Goal: Task Accomplishment & Management: Manage account settings

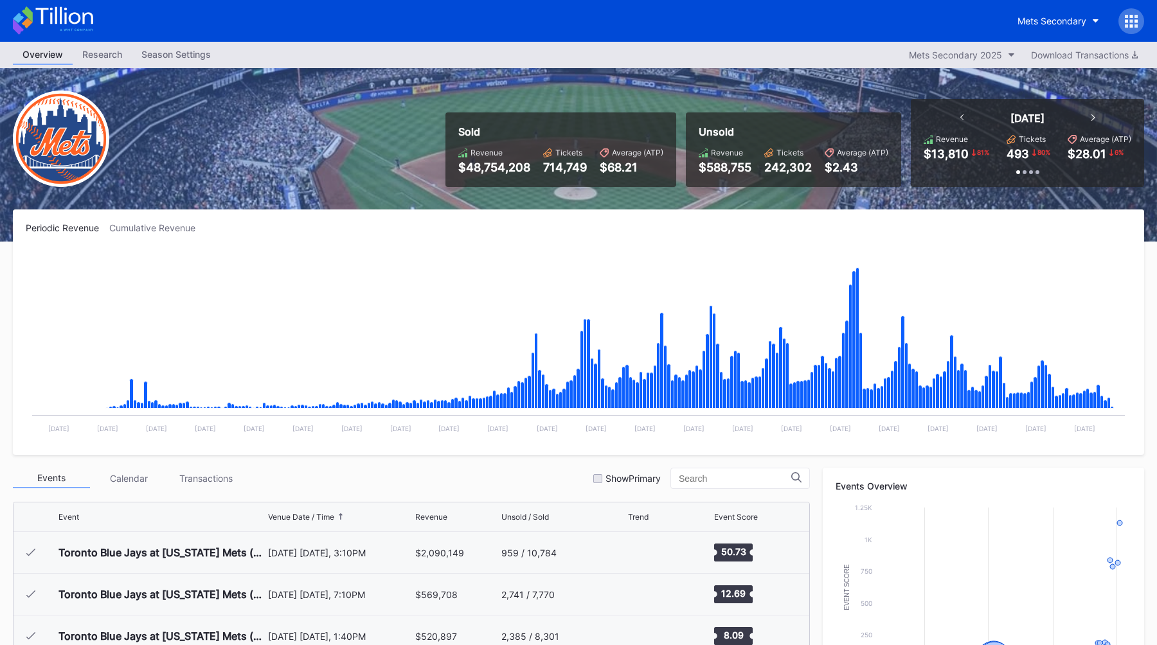
scroll to position [3217, 0]
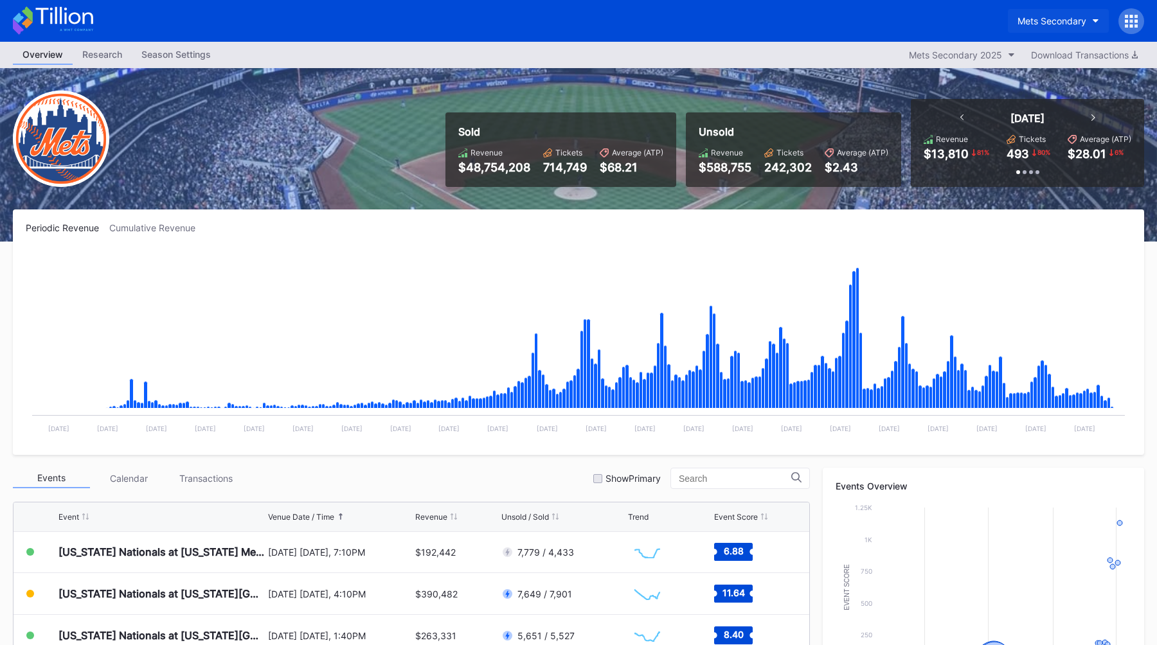
click at [1041, 25] on div "Mets Secondary" at bounding box center [1051, 20] width 69 height 11
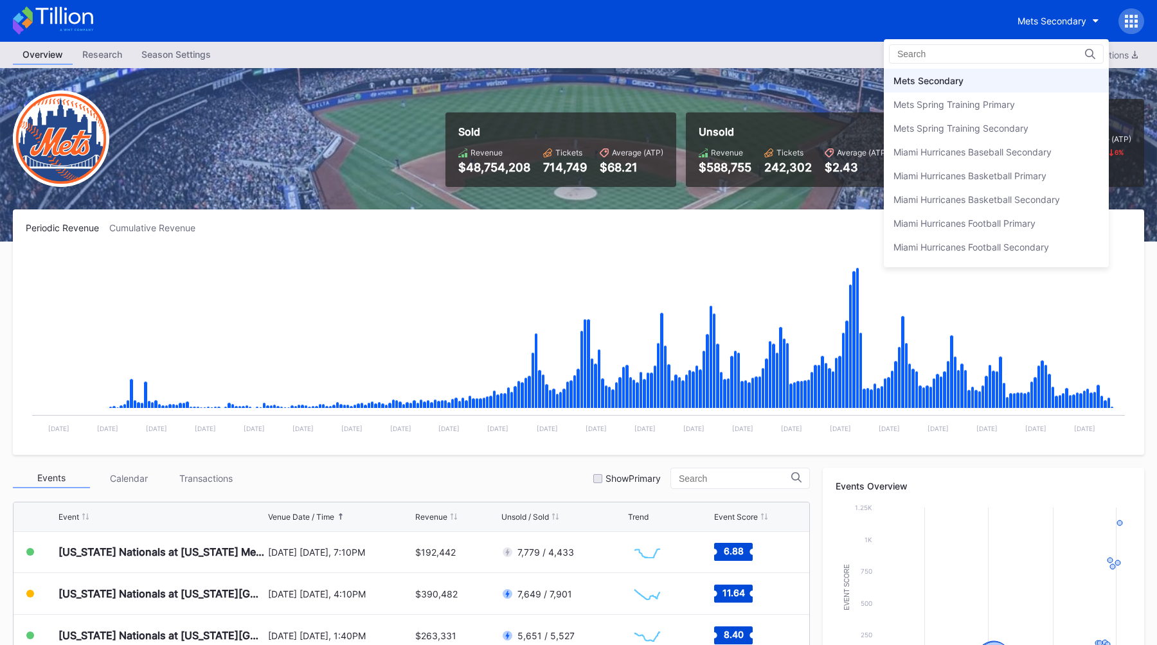
scroll to position [1987, 0]
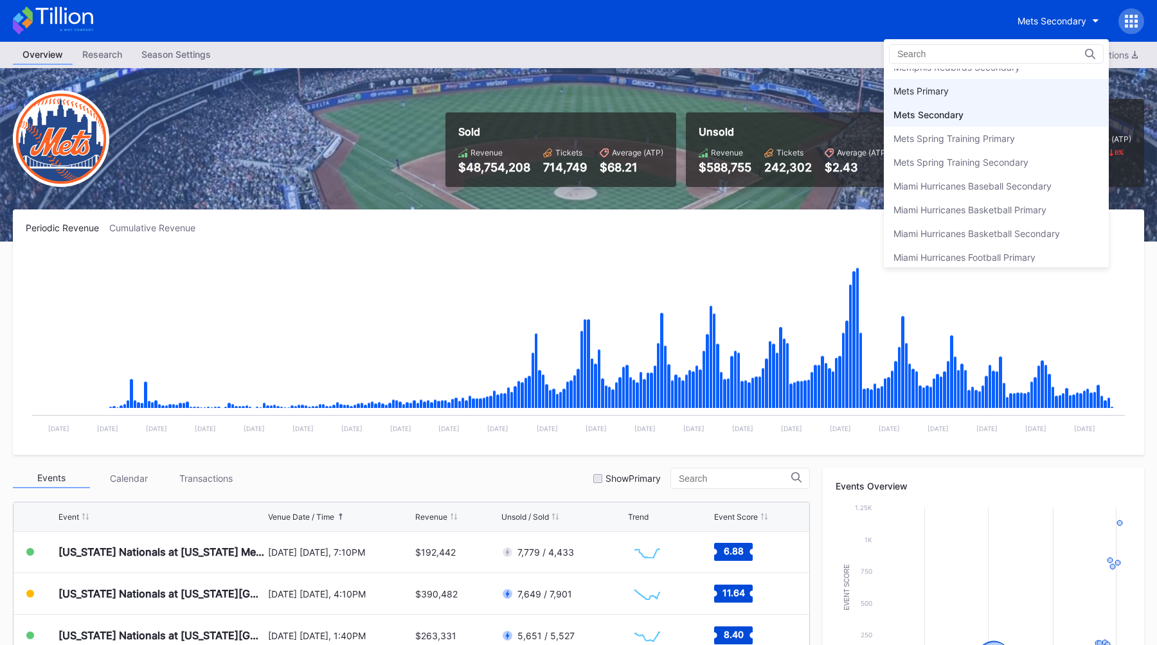
click at [968, 84] on div "Mets Primary" at bounding box center [996, 91] width 225 height 24
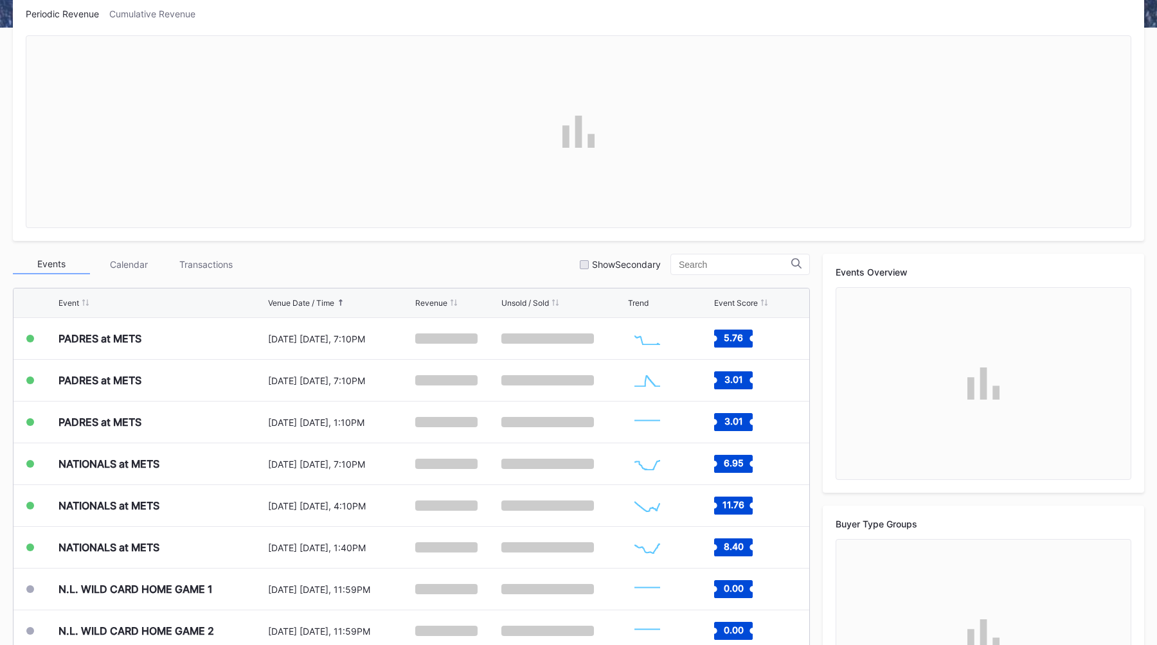
scroll to position [215, 0]
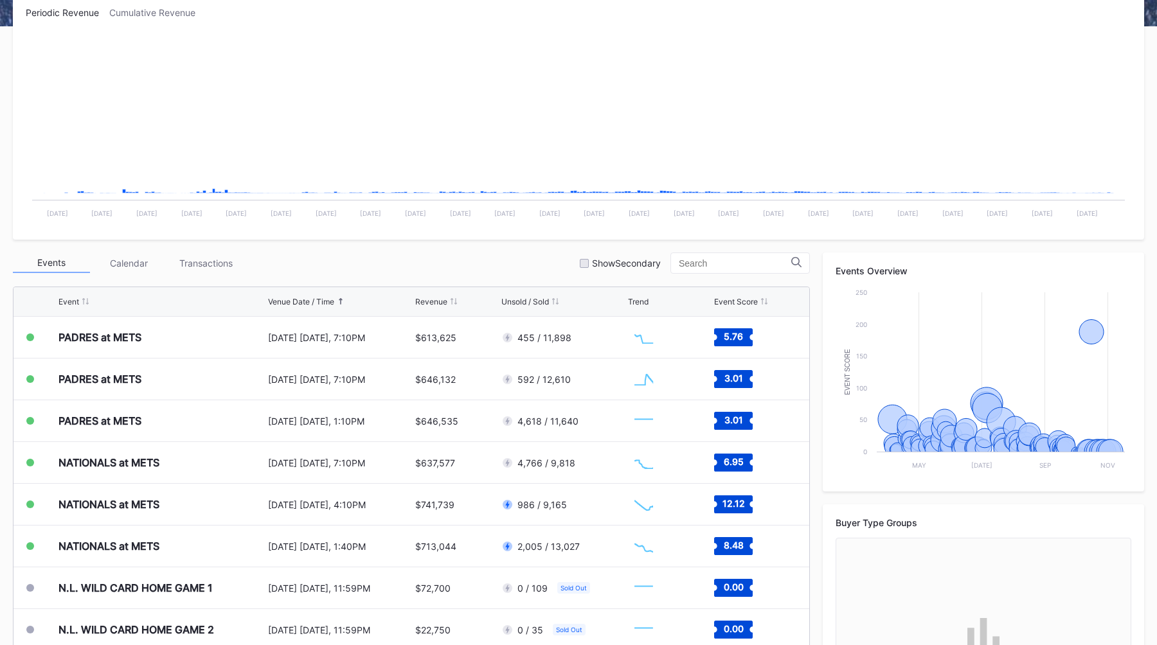
click at [445, 271] on div "Events Calendar Transactions Show Secondary" at bounding box center [411, 263] width 797 height 21
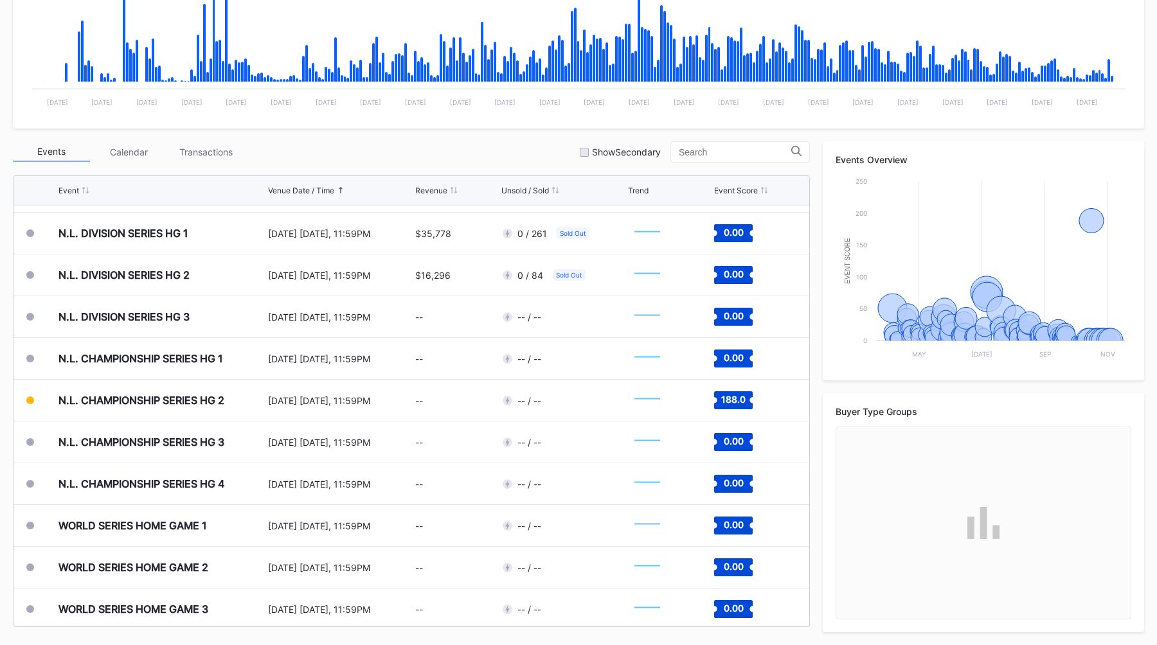
scroll to position [3505, 0]
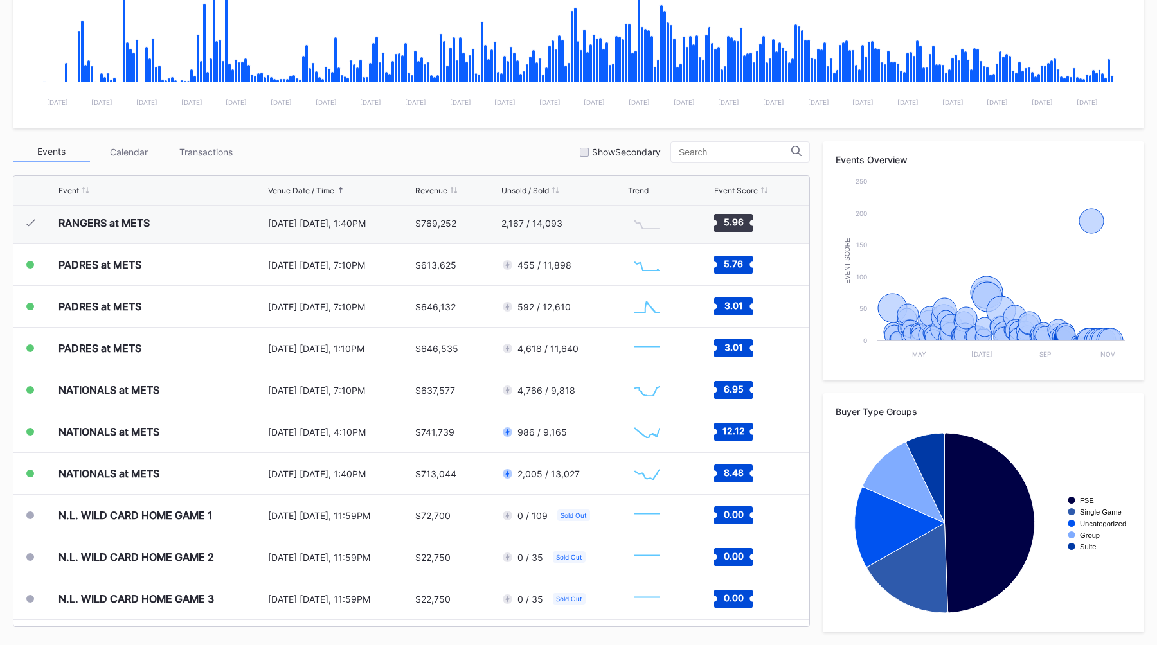
scroll to position [3050, 0]
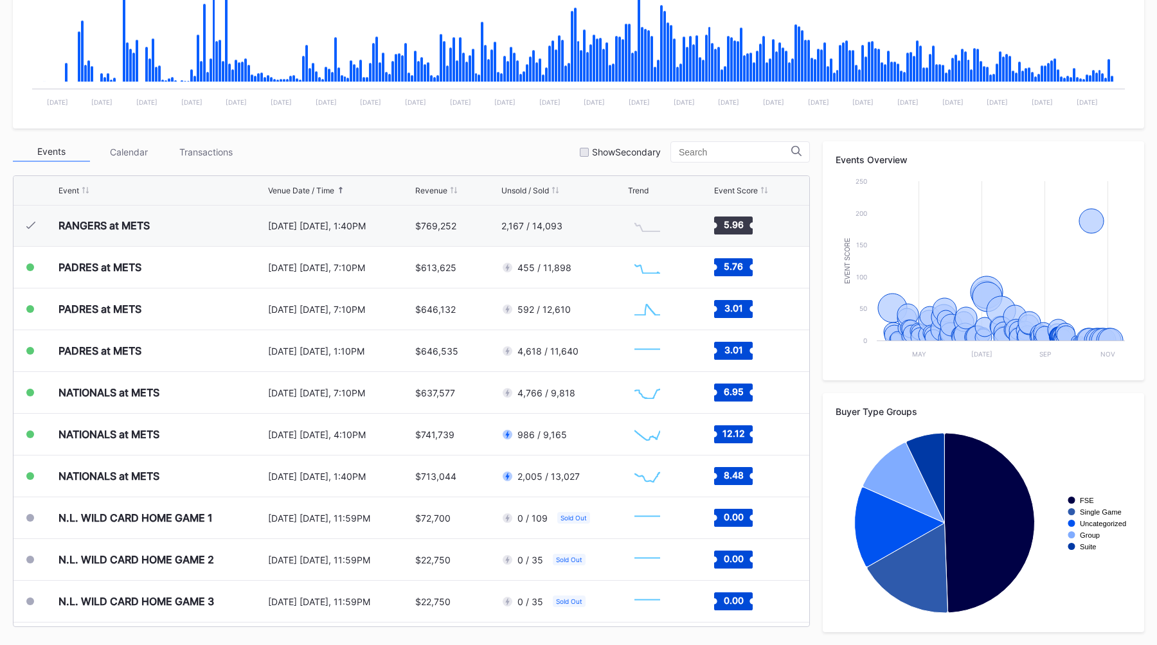
click at [357, 155] on div "Events Calendar Transactions Show Secondary" at bounding box center [411, 151] width 797 height 21
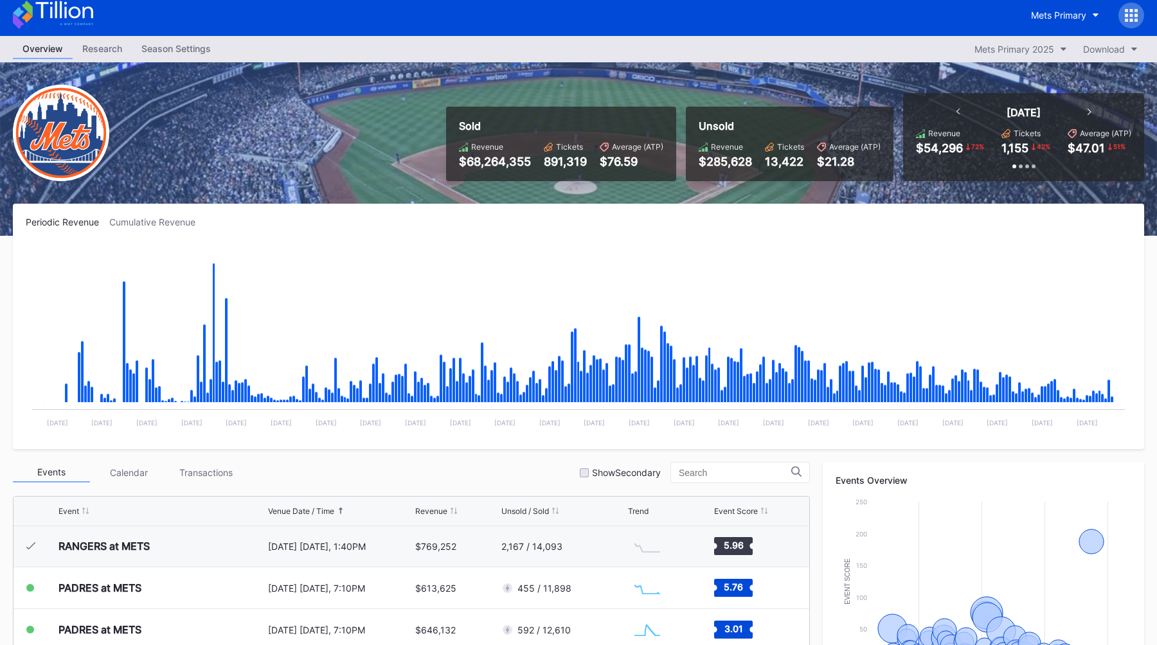
scroll to position [0, 0]
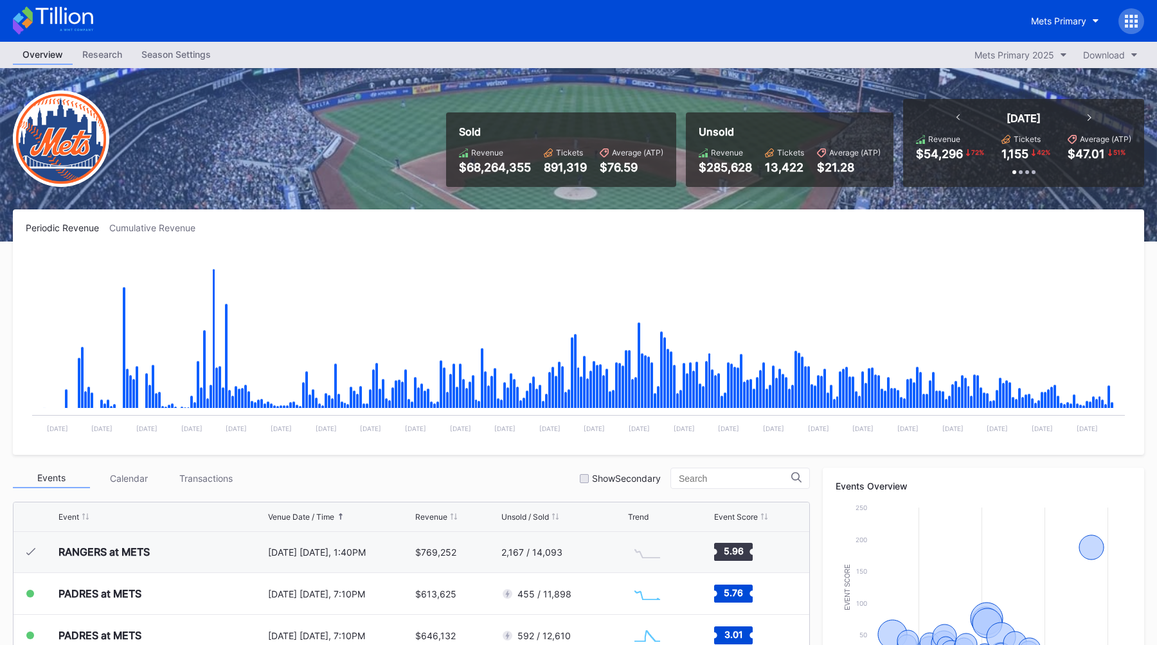
click at [180, 44] on div "Overview Research Season Settings Mets Primary 2025 Download" at bounding box center [578, 55] width 1157 height 26
click at [182, 61] on div "Season Settings" at bounding box center [176, 54] width 89 height 19
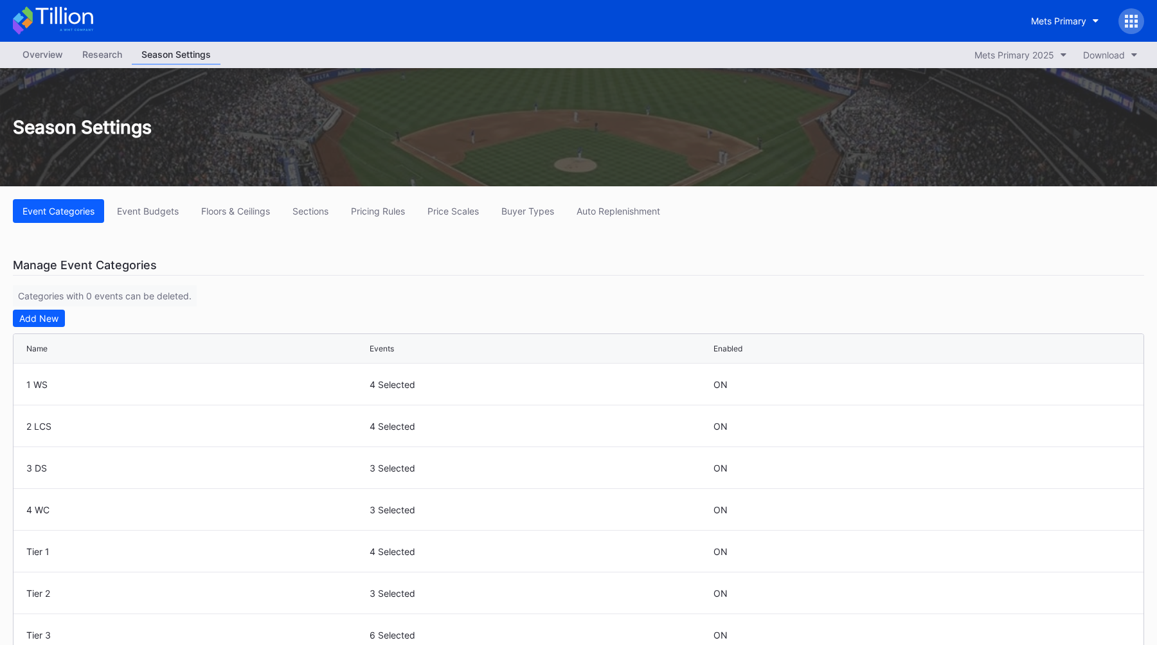
click at [236, 243] on div "Event Categories Event Budgets Floors & Ceilings Sections Pricing Rules Price S…" at bounding box center [578, 648] width 1157 height 924
click at [312, 217] on button "Sections" at bounding box center [310, 211] width 55 height 24
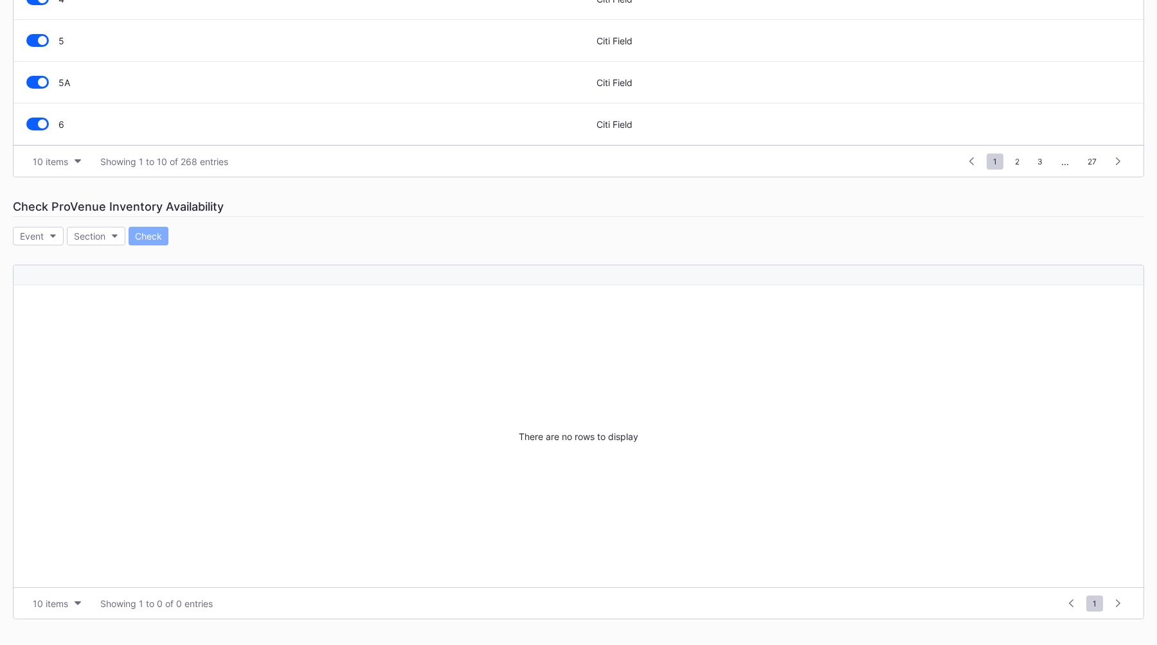
scroll to position [489, 0]
click at [98, 238] on div "Section" at bounding box center [89, 236] width 31 height 11
click at [132, 265] on input at bounding box center [136, 268] width 112 height 10
click at [33, 233] on div "Event" at bounding box center [32, 236] width 24 height 11
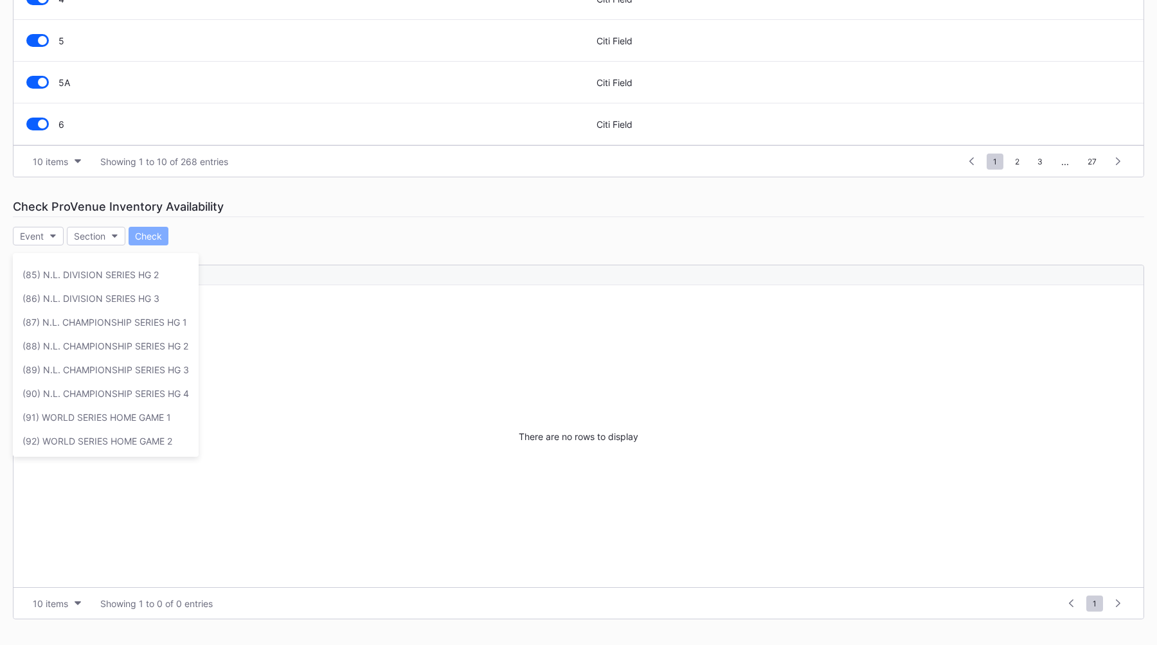
scroll to position [2041, 0]
click at [179, 310] on div "(89) N.L. CHAMPIONSHIP SERIES HG 3" at bounding box center [106, 321] width 186 height 24
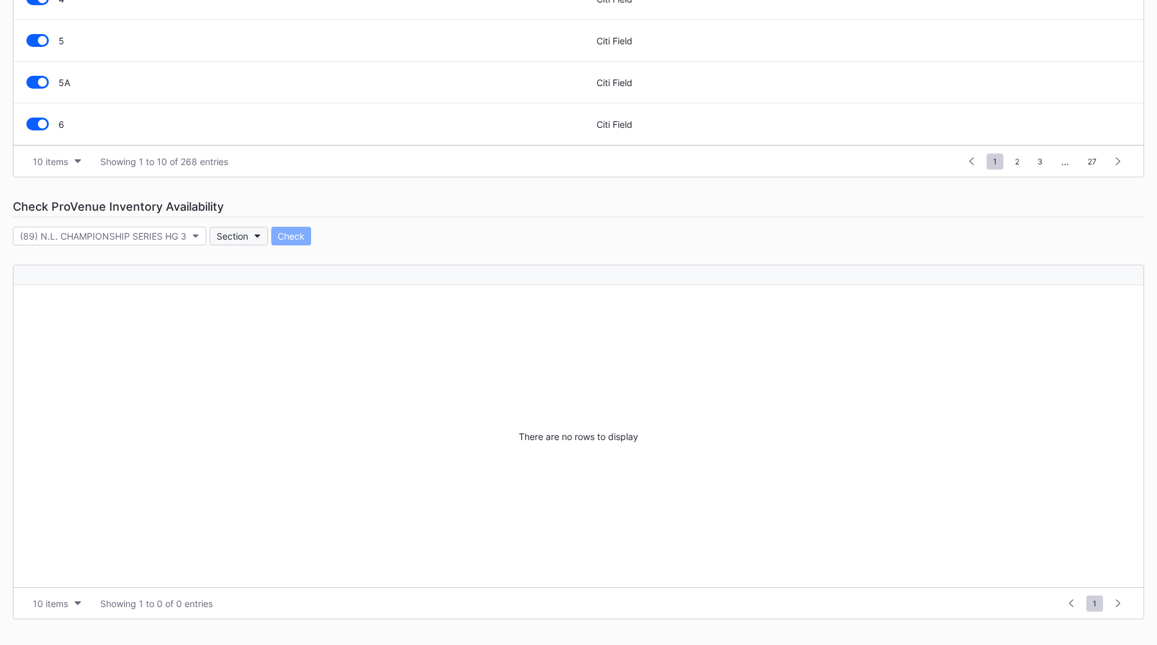
click at [245, 227] on button "Section" at bounding box center [238, 236] width 58 height 19
click at [264, 395] on div "127" at bounding box center [284, 407] width 150 height 24
click at [280, 241] on div "Check" at bounding box center [274, 236] width 27 height 11
click at [241, 233] on button "127" at bounding box center [230, 236] width 42 height 19
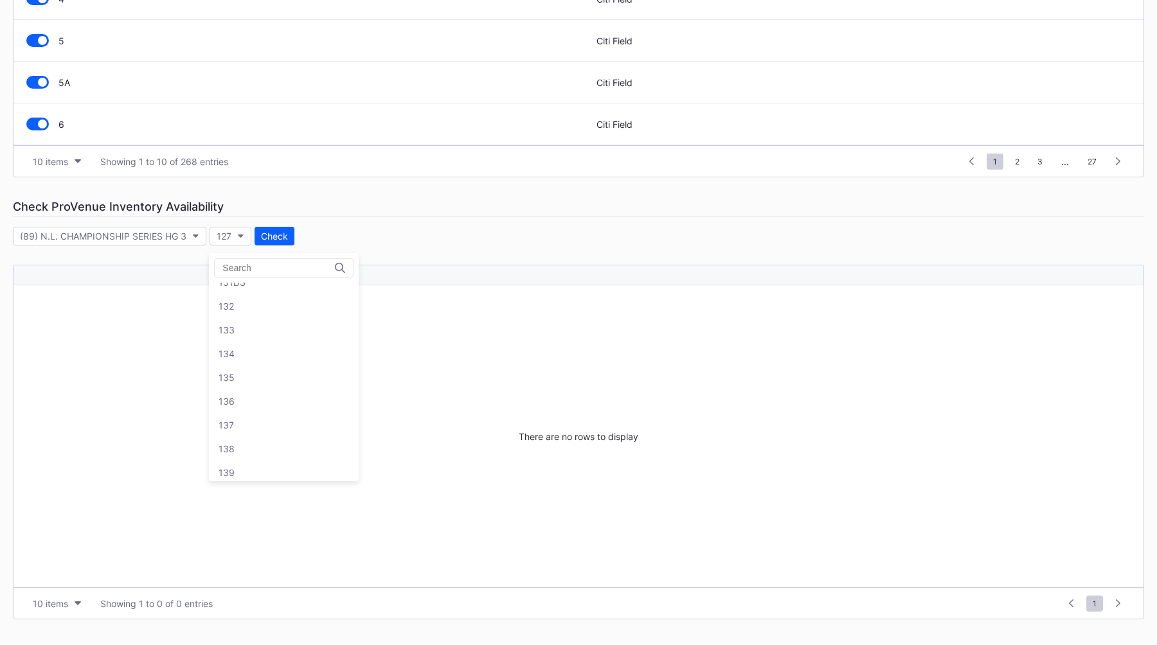
scroll to position [1365, 0]
click at [237, 408] on div "139" at bounding box center [284, 404] width 150 height 24
click at [272, 233] on div "Check" at bounding box center [275, 236] width 27 height 11
click at [224, 238] on div "139" at bounding box center [225, 236] width 16 height 11
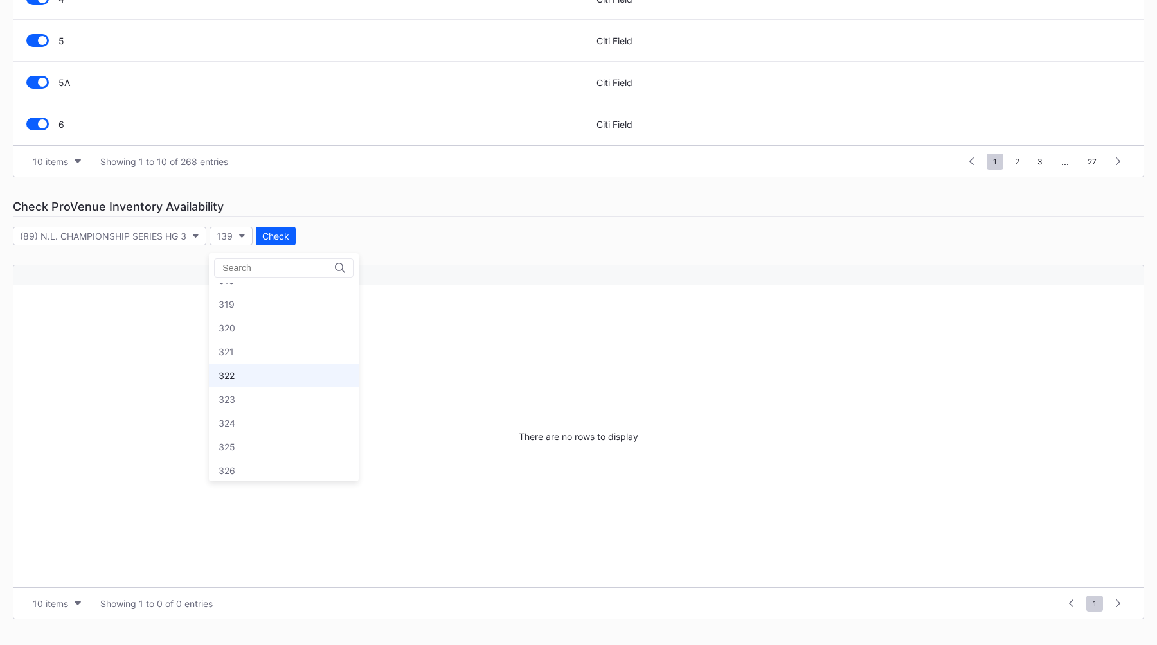
click at [256, 376] on div "322" at bounding box center [284, 376] width 150 height 24
click at [278, 254] on div "Event Categories Event Budgets Floors & Ceilings Sections Pricing Rules Price S…" at bounding box center [578, 171] width 1157 height 947
click at [276, 241] on div "Check" at bounding box center [275, 236] width 27 height 11
click at [242, 233] on button "322" at bounding box center [230, 236] width 43 height 19
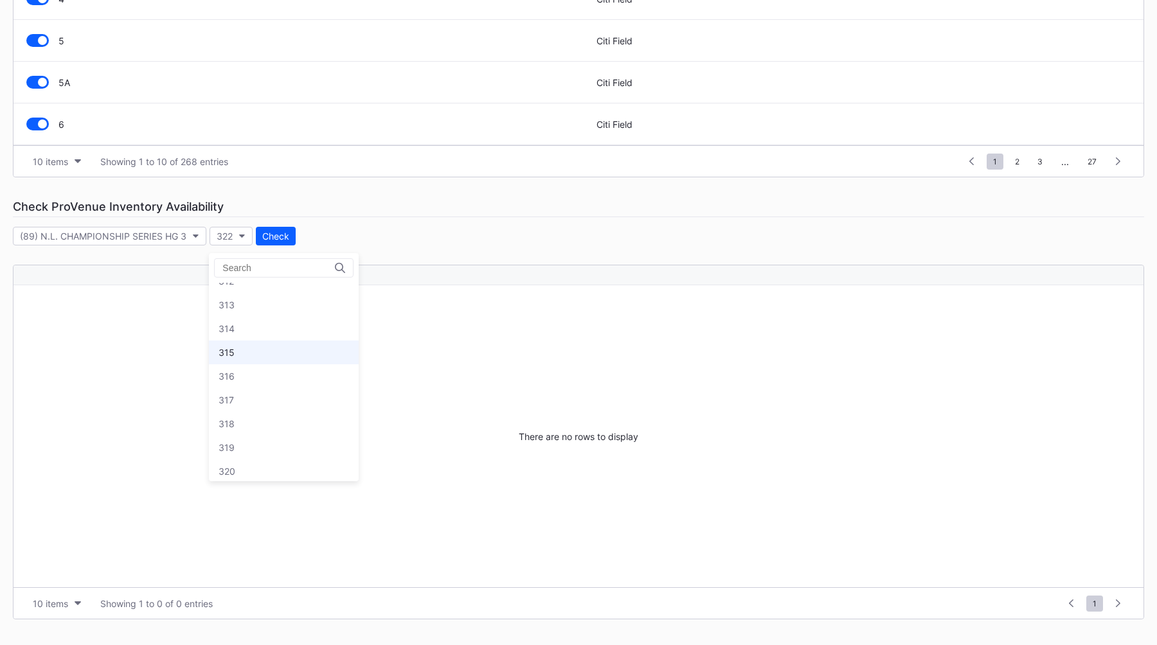
click at [262, 351] on div "315" at bounding box center [284, 353] width 150 height 24
click at [277, 227] on button "Check" at bounding box center [276, 236] width 40 height 19
click at [233, 242] on button "315" at bounding box center [230, 236] width 43 height 19
click at [253, 413] on div "512" at bounding box center [284, 421] width 150 height 24
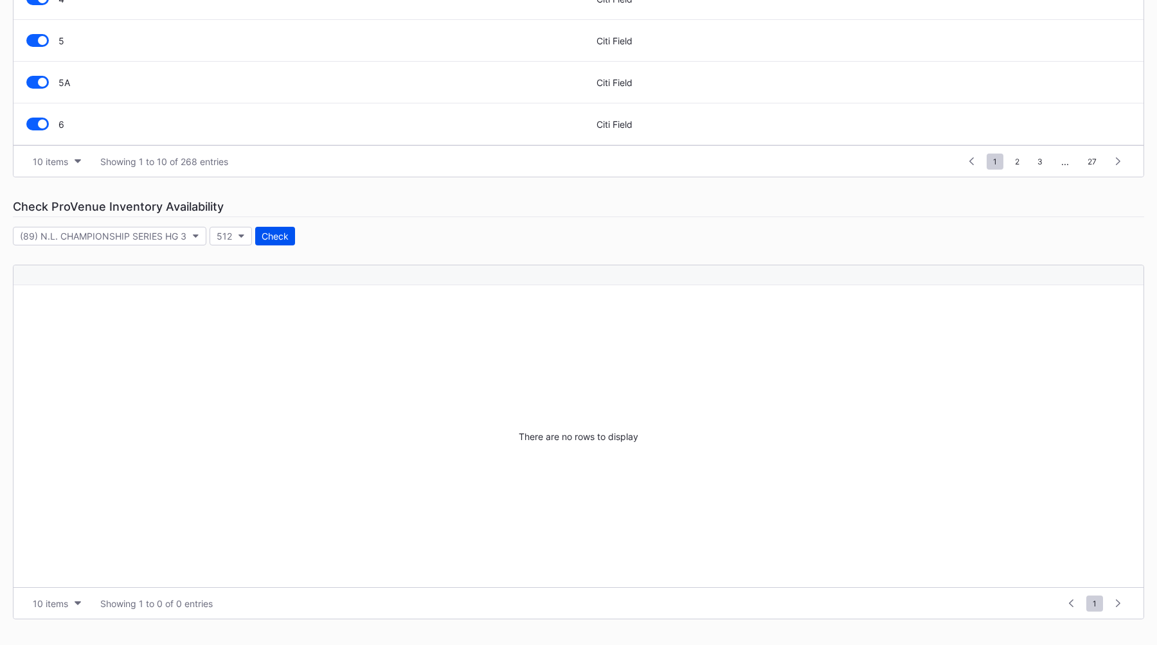
click at [267, 237] on div "Check" at bounding box center [275, 236] width 27 height 11
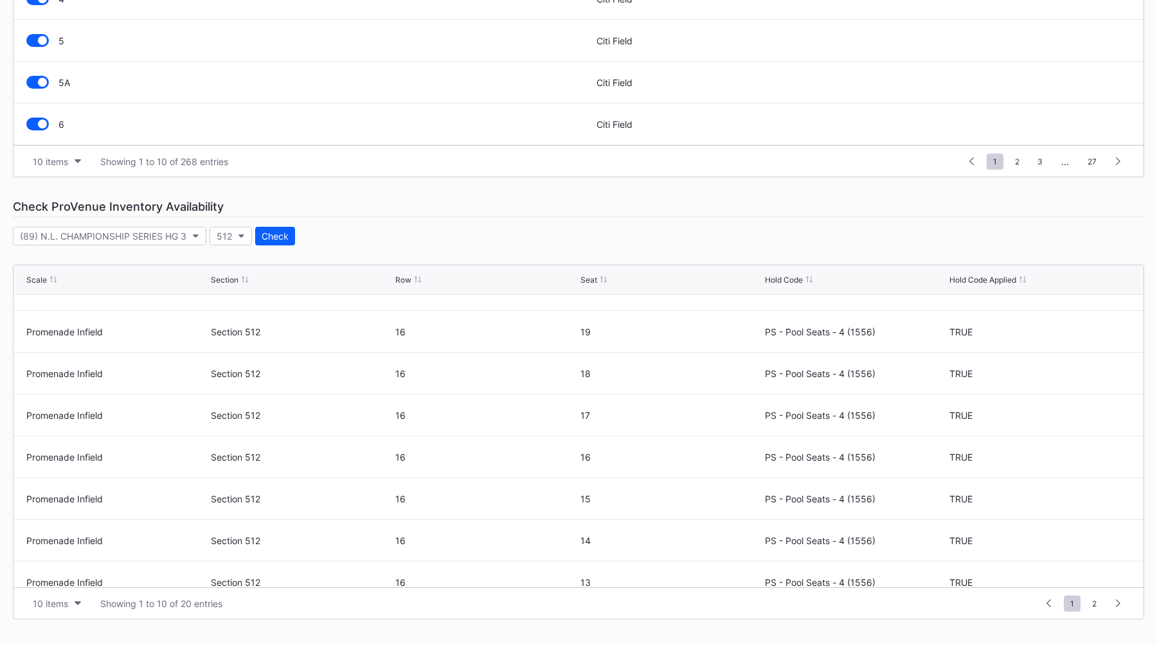
scroll to position [0, 0]
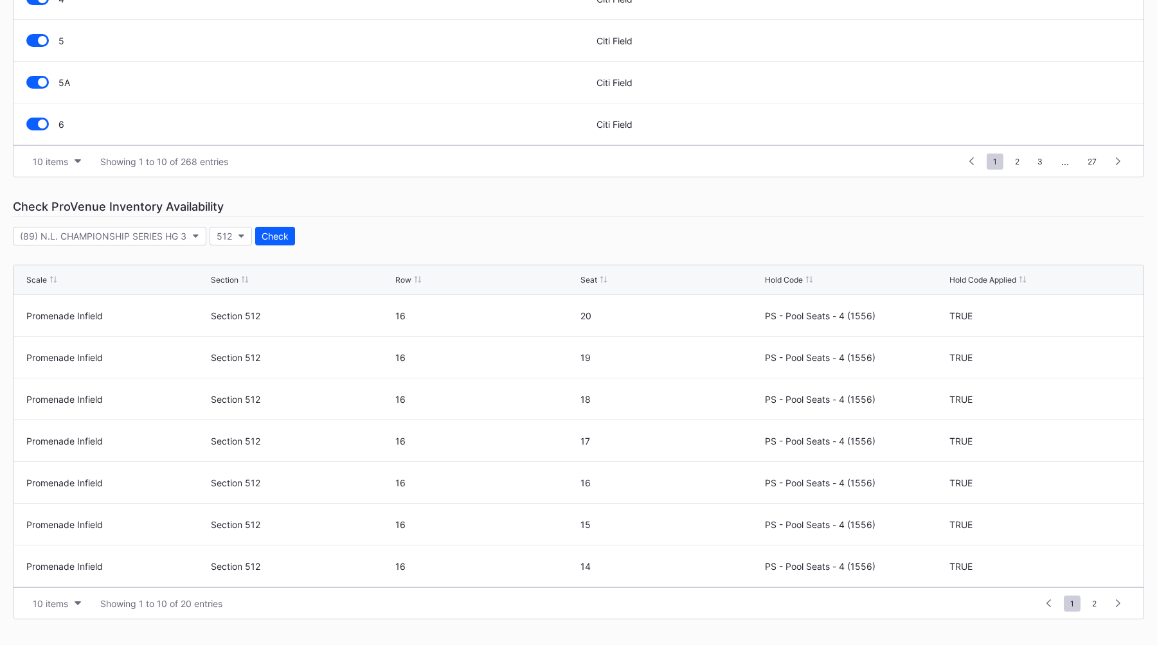
click at [737, 199] on div "Check ProVenue Inventory Availability" at bounding box center [578, 207] width 1131 height 21
click at [614, 217] on div "Check ProVenue Inventory Availability" at bounding box center [578, 207] width 1131 height 21
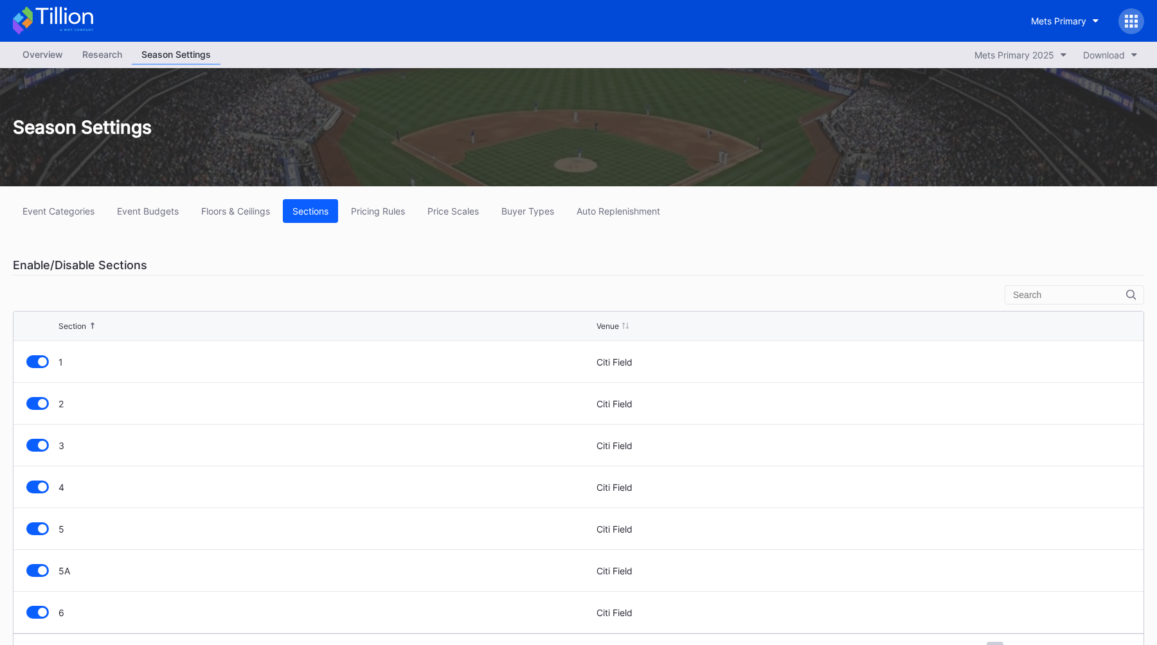
click at [40, 44] on div "Overview Research Season Settings Mets Primary 2025 Download" at bounding box center [578, 55] width 1157 height 26
click at [46, 51] on div "Overview" at bounding box center [43, 54] width 60 height 19
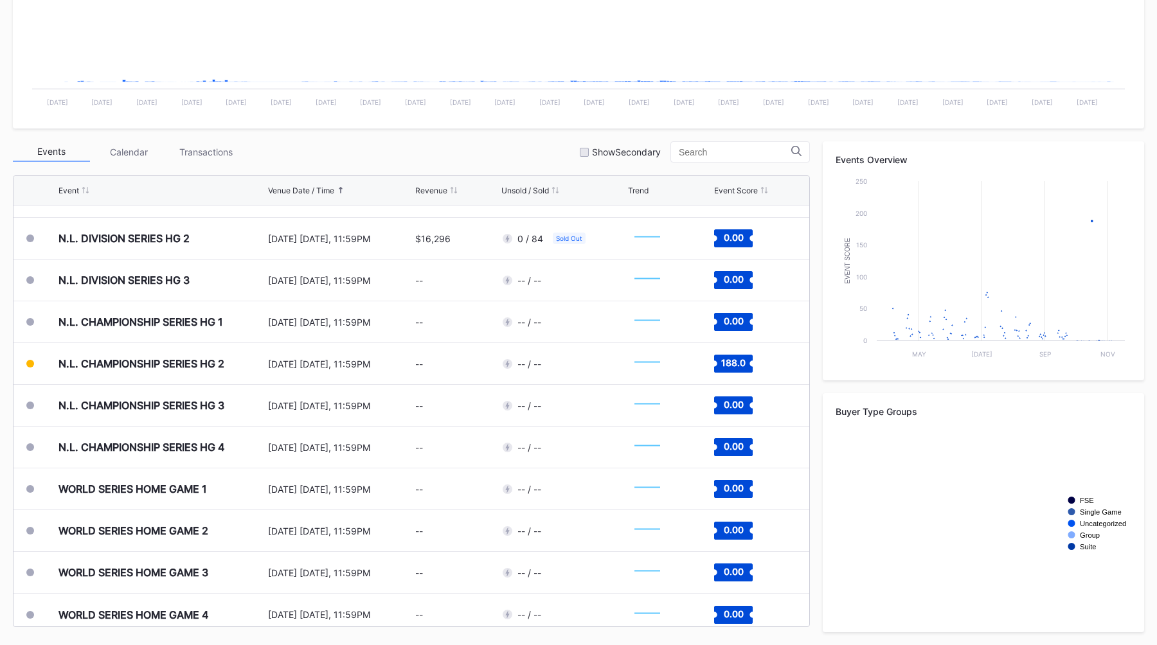
scroll to position [3505, 0]
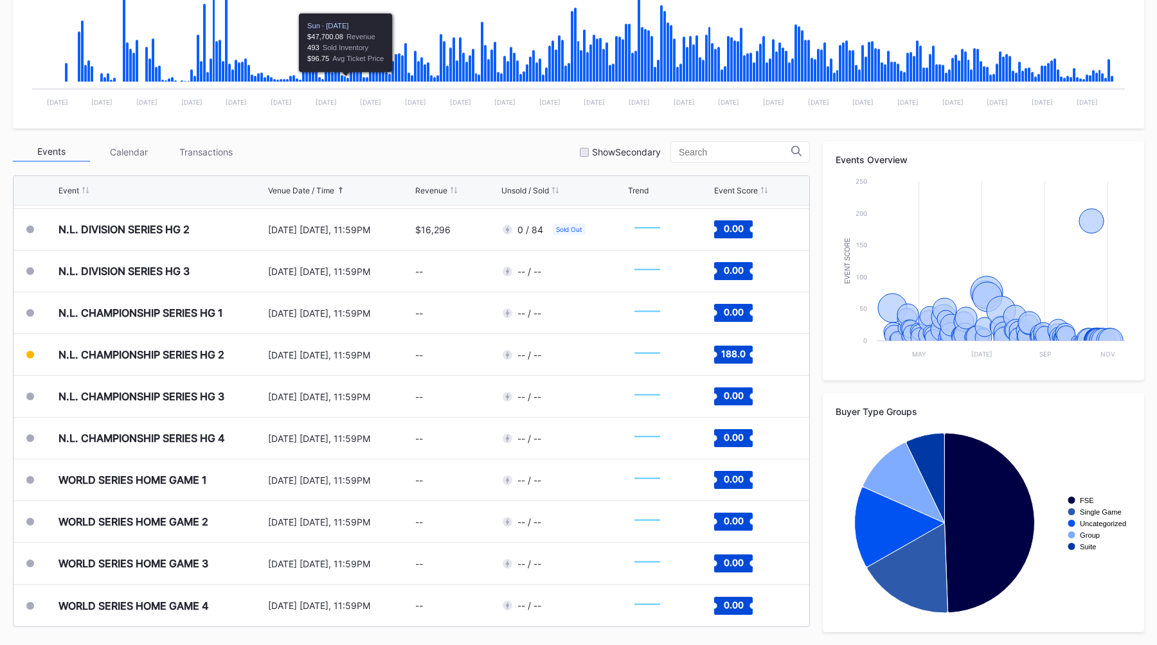
click at [389, 159] on div "Events Calendar Transactions Show Secondary" at bounding box center [411, 151] width 797 height 21
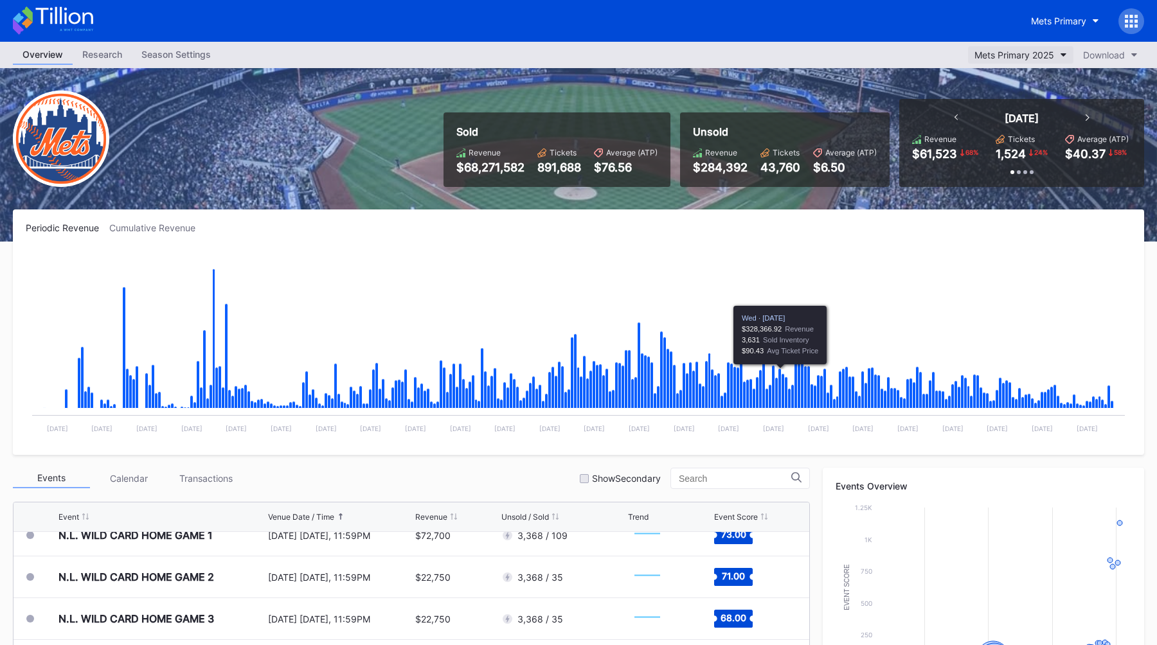
click at [1027, 62] on button "Mets Primary 2025" at bounding box center [1020, 54] width 105 height 17
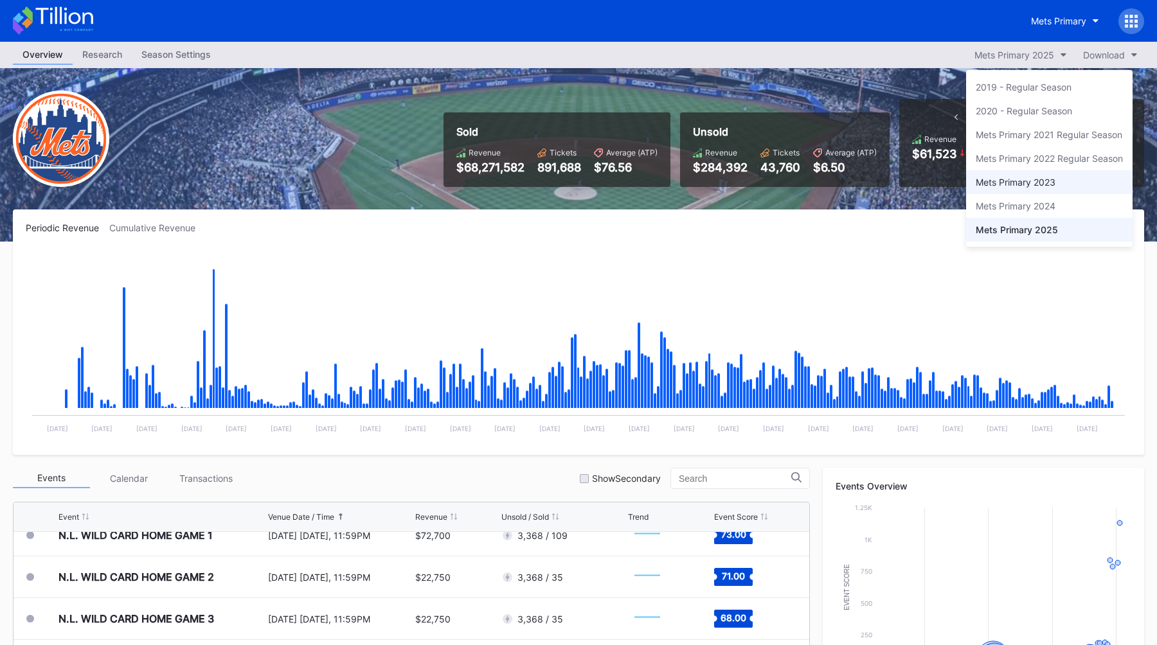
click at [1031, 177] on div "Mets Primary 2023" at bounding box center [1015, 182] width 80 height 11
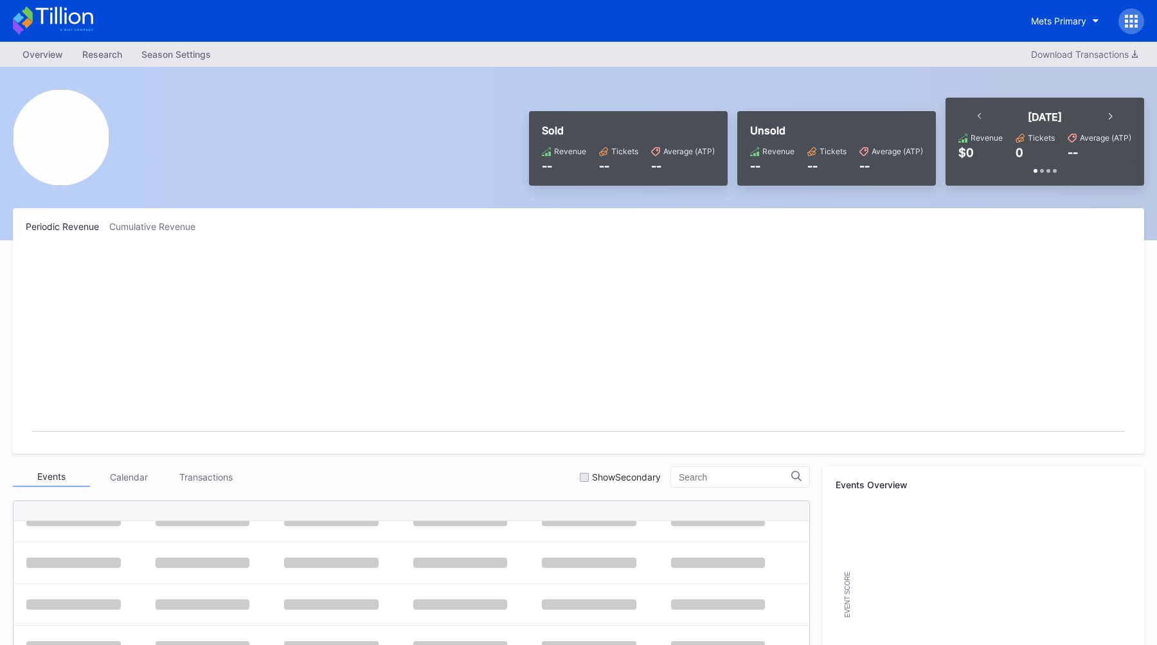
click at [449, 145] on div "Sold Revenue -- Tickets -- Average (ATP) -- Unsold Revenue -- Tickets -- Averag…" at bounding box center [578, 153] width 1157 height 173
